Goal: Navigation & Orientation: Find specific page/section

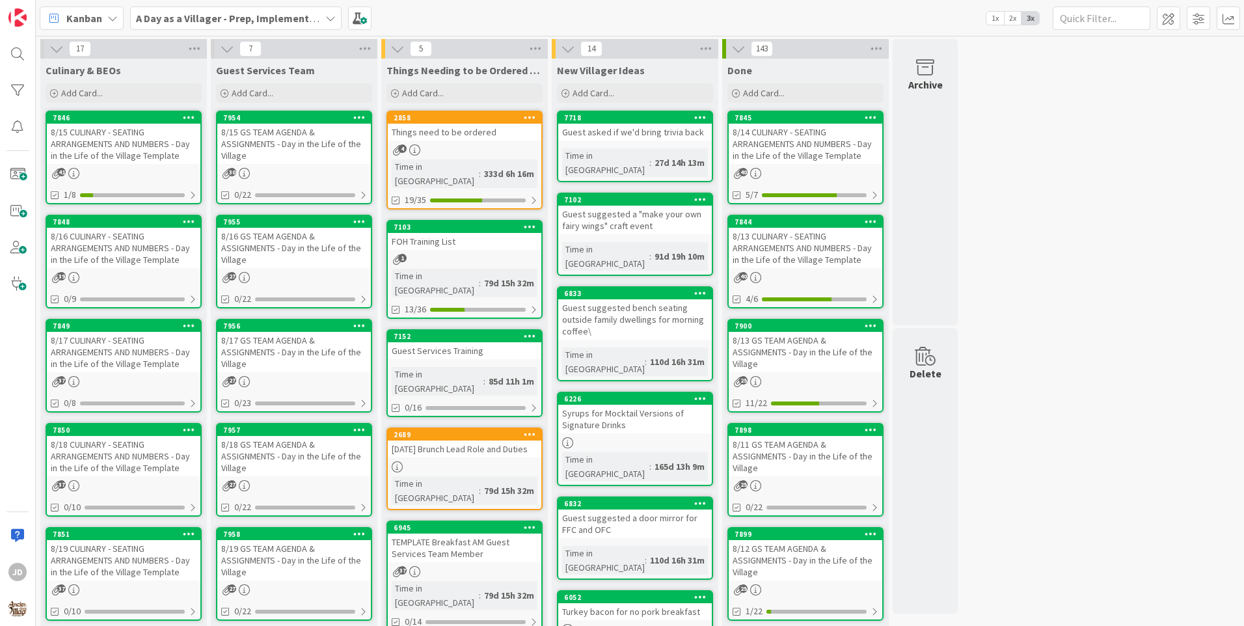
click at [113, 156] on div "8/15 CULINARY - SEATING ARRANGEMENTS AND NUMBERS - Day in the Life of the Villa…" at bounding box center [124, 144] width 154 height 40
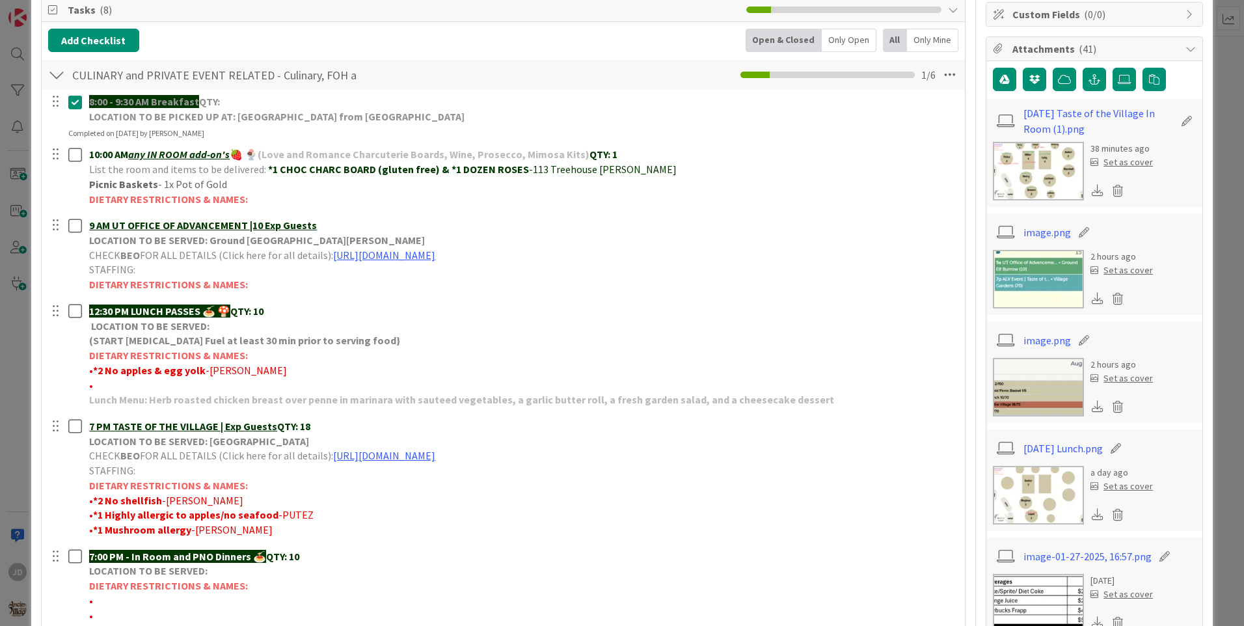
scroll to position [260, 0]
